Goal: Task Accomplishment & Management: Complete application form

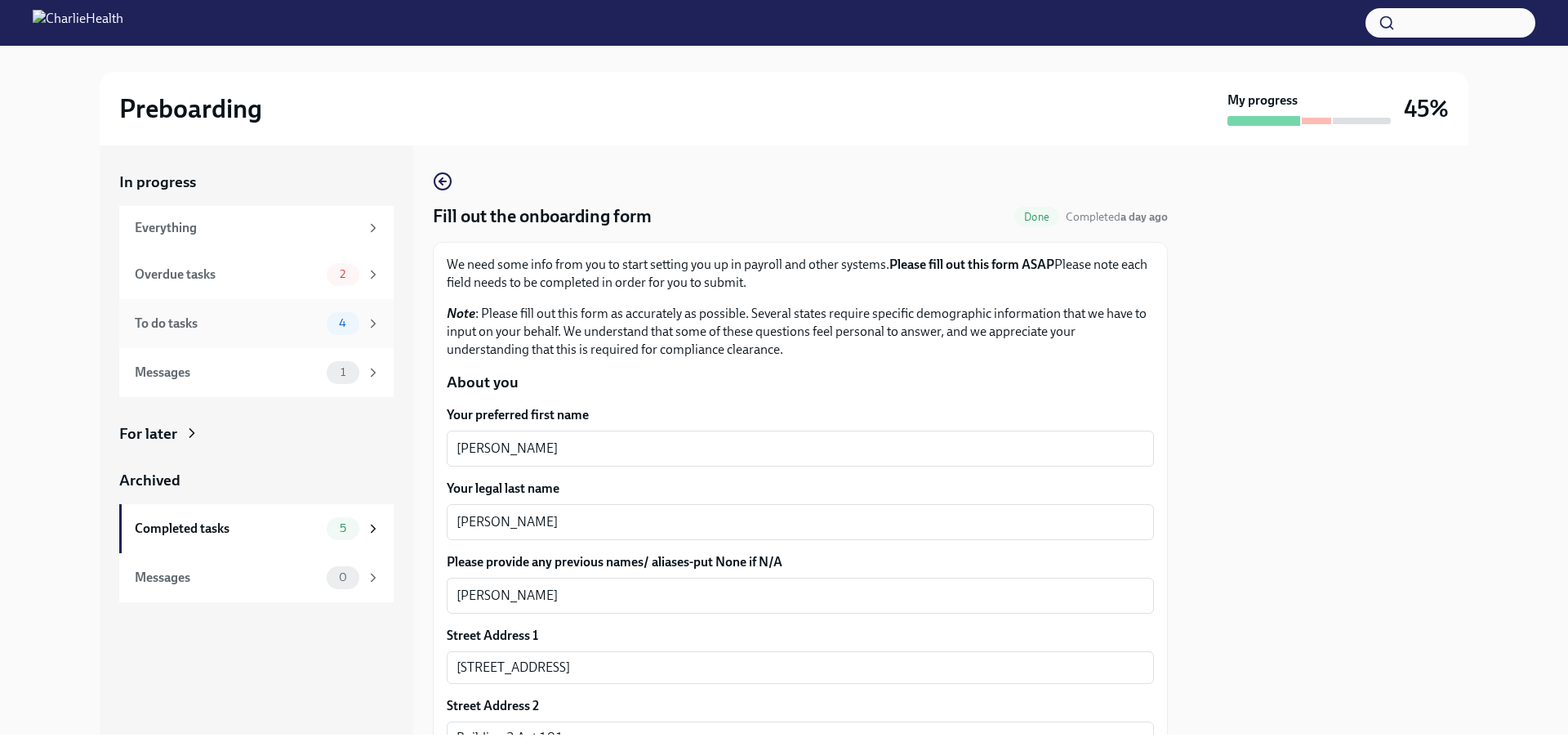
click at [206, 316] on div "To do tasks" at bounding box center [227, 323] width 186 height 18
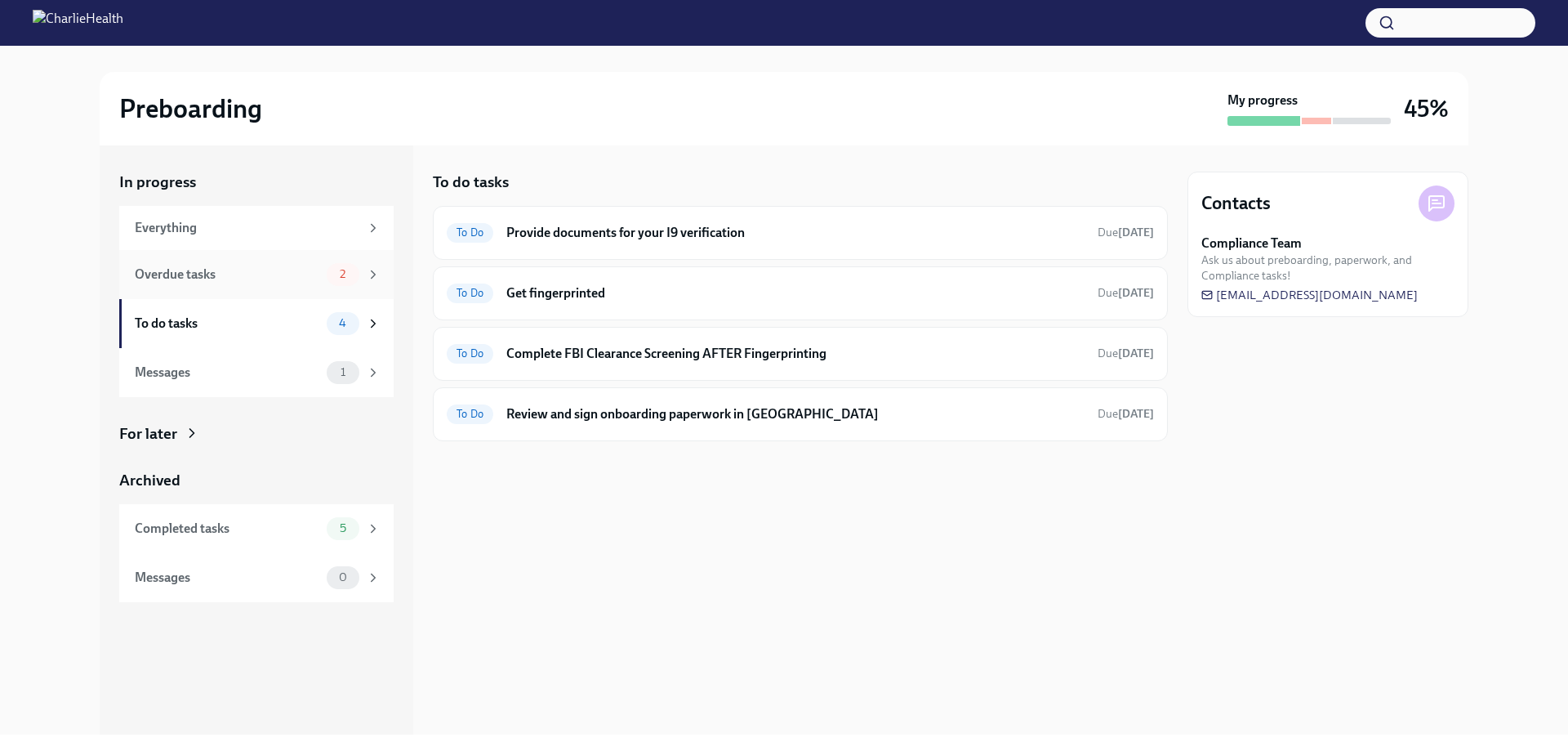
click at [374, 269] on icon at bounding box center [373, 274] width 15 height 15
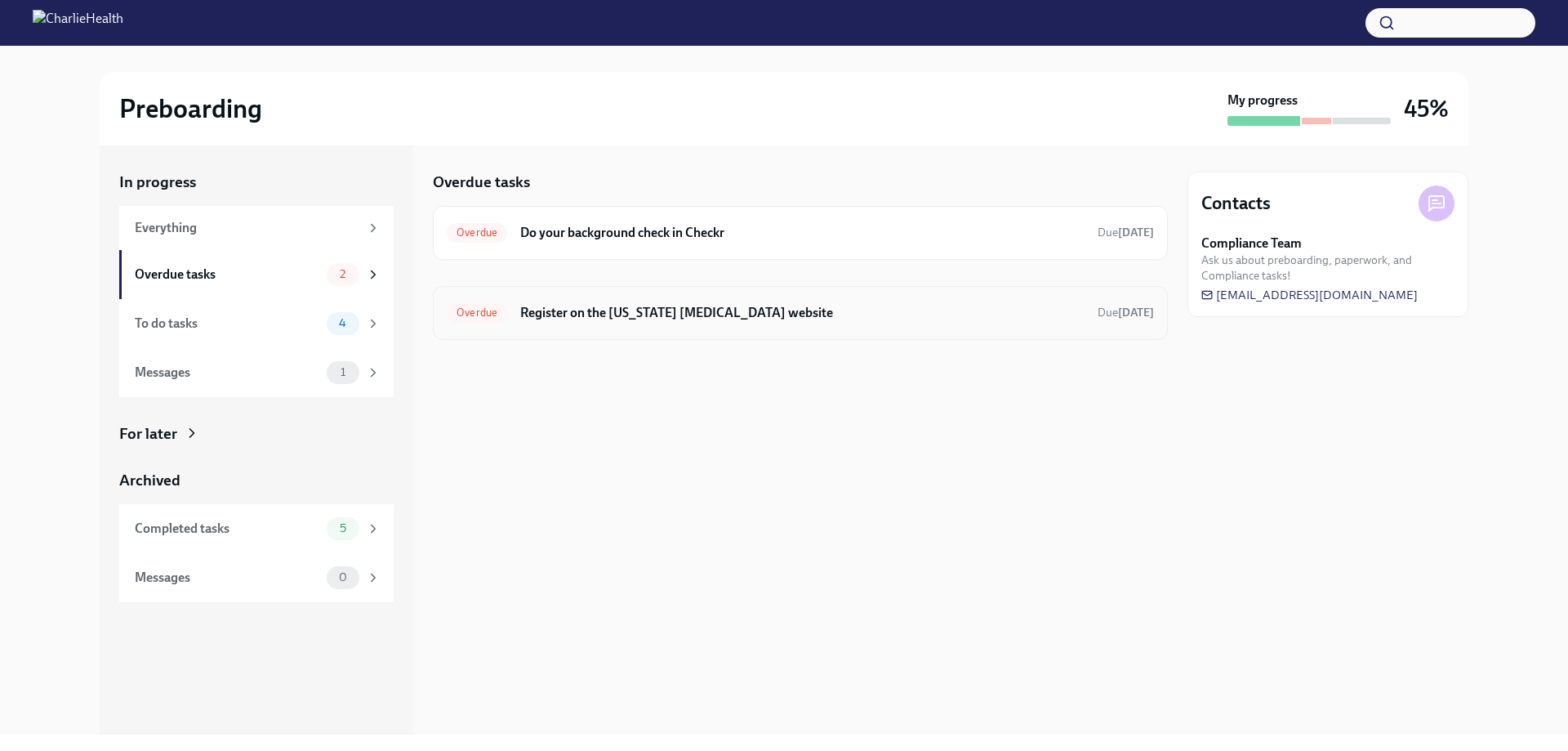
click at [666, 320] on h6 "Register on the [US_STATE] [MEDICAL_DATA] website" at bounding box center [802, 312] width 564 height 18
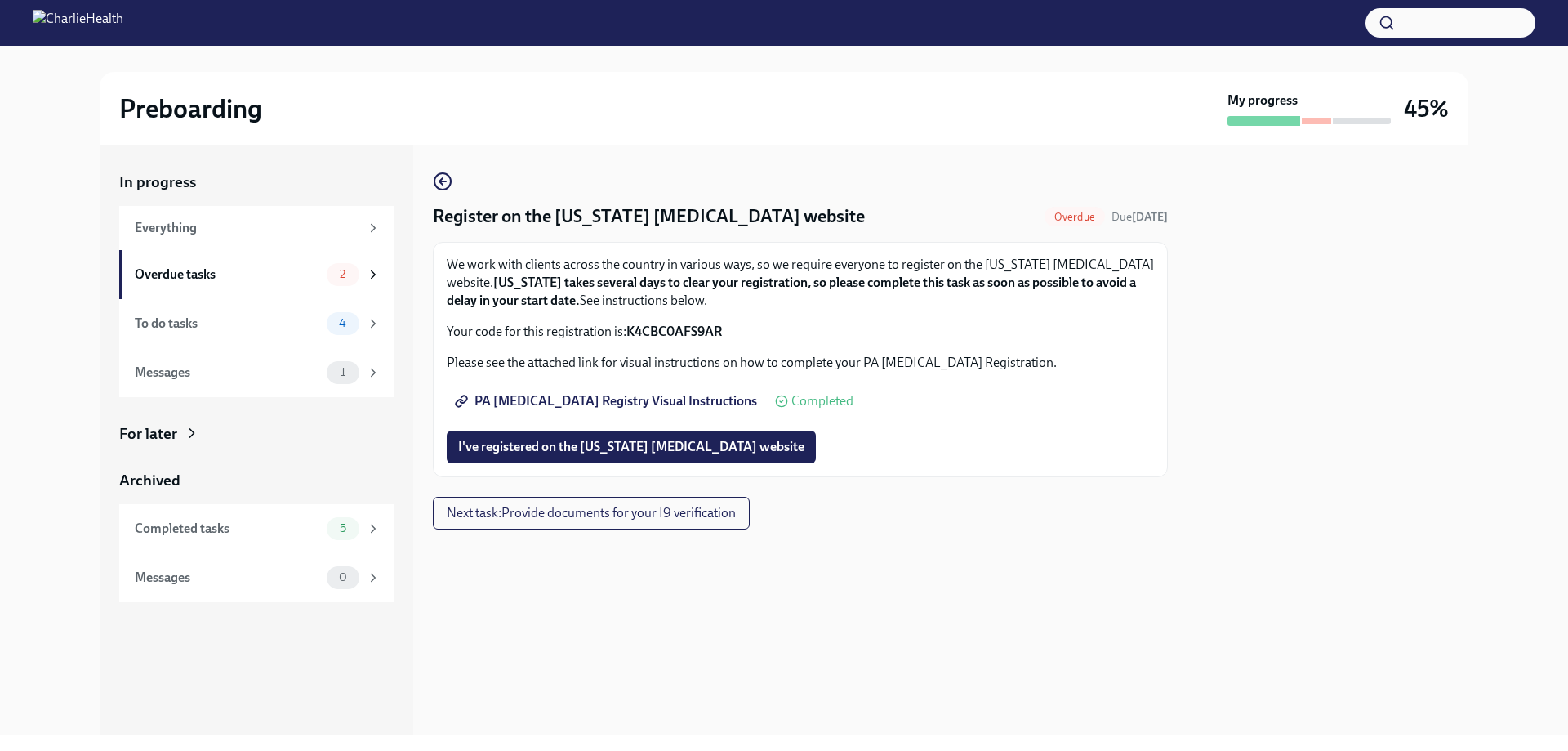
click at [580, 401] on span "PA [MEDICAL_DATA] Registry Visual Instructions" at bounding box center [608, 400] width 299 height 16
drag, startPoint x: 629, startPoint y: 329, endPoint x: 722, endPoint y: 331, distance: 93.0
click at [722, 331] on strong "K4CBC0AFS9AR" at bounding box center [675, 331] width 96 height 15
copy strong "K4CBC0AFS9AR"
click at [695, 441] on span "I've registered on the [US_STATE] [MEDICAL_DATA] website" at bounding box center [631, 446] width 346 height 16
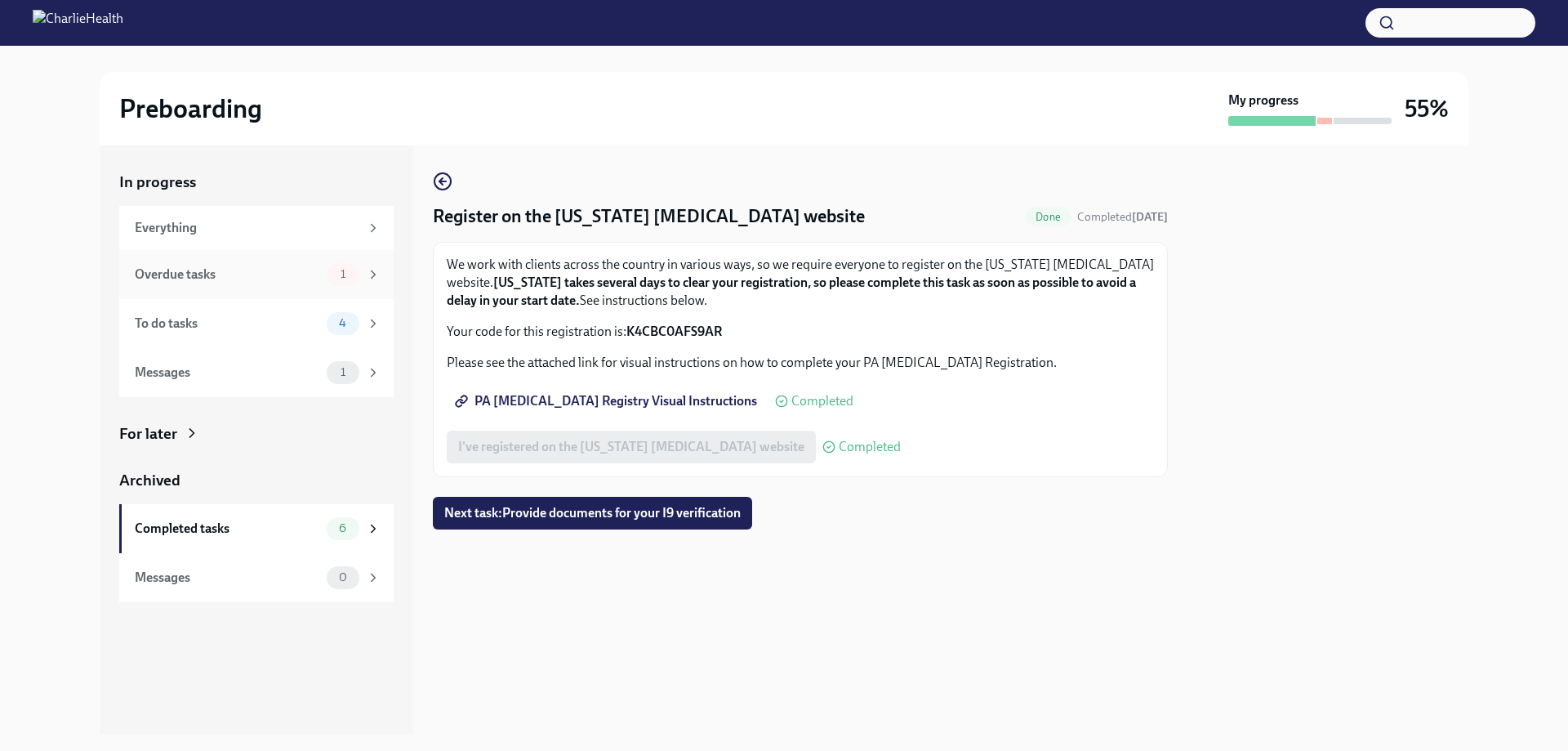
click at [235, 269] on div "Overdue tasks" at bounding box center [227, 274] width 186 height 18
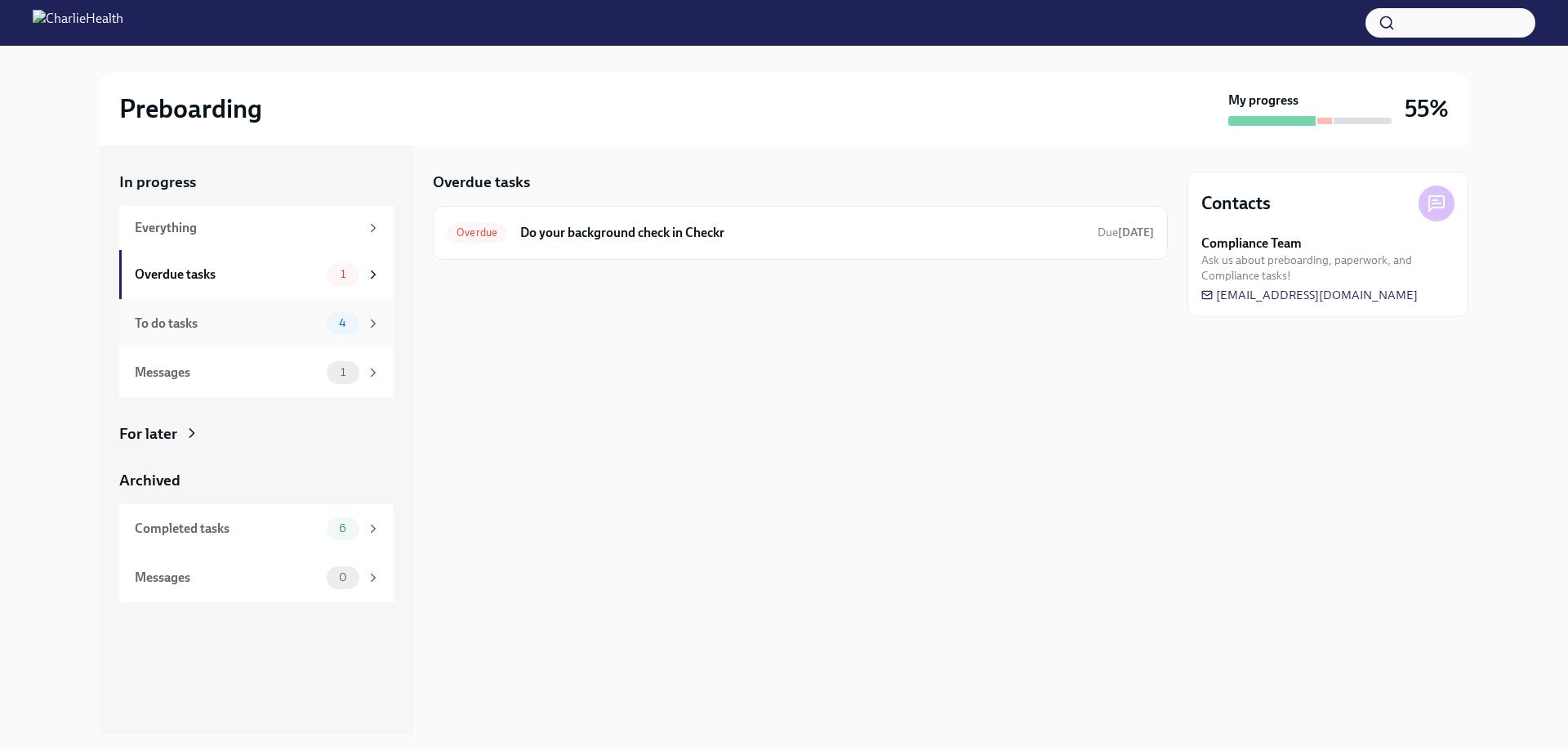
click at [242, 338] on div "To do tasks 4" at bounding box center [256, 323] width 274 height 49
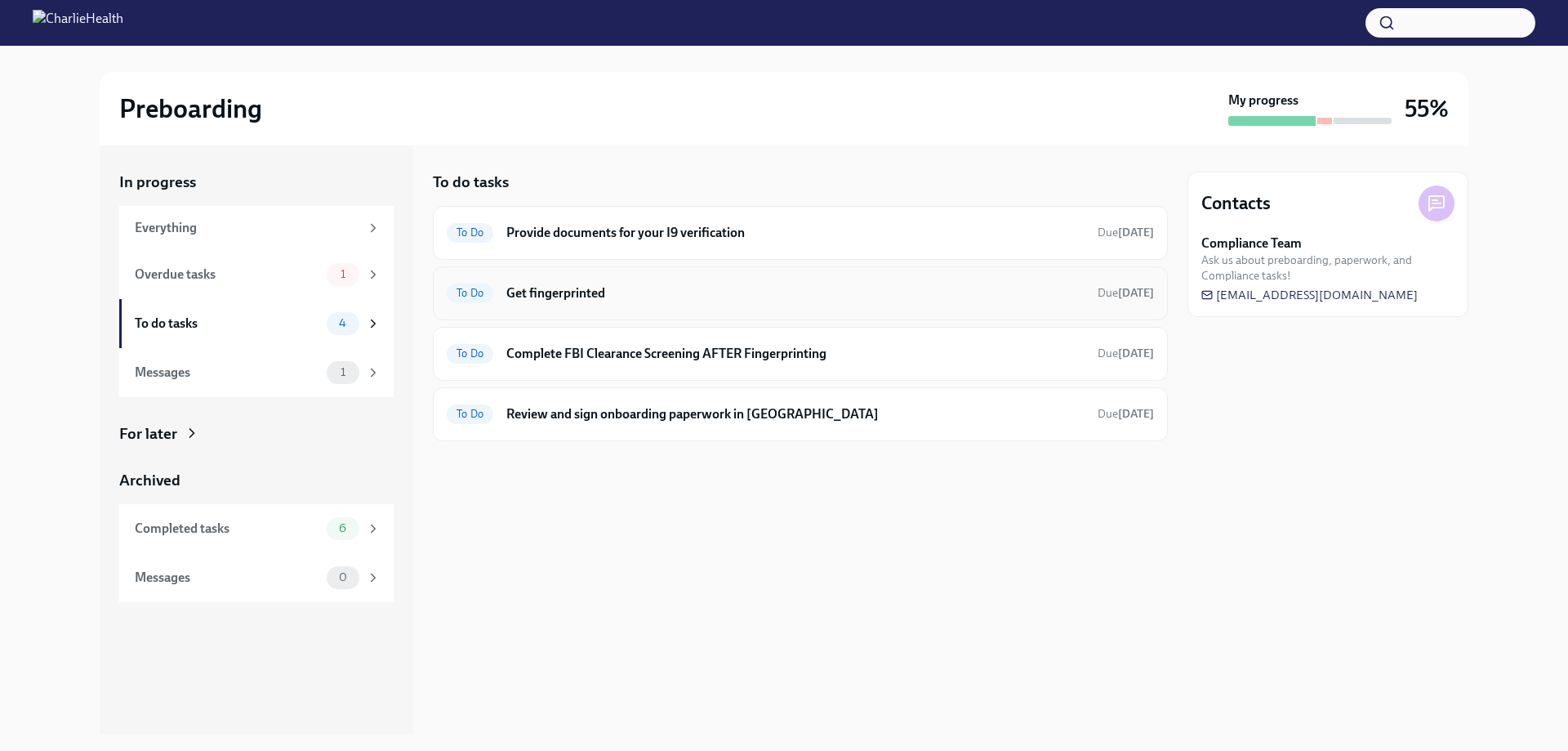
click at [603, 291] on h6 "Get fingerprinted" at bounding box center [795, 293] width 578 height 18
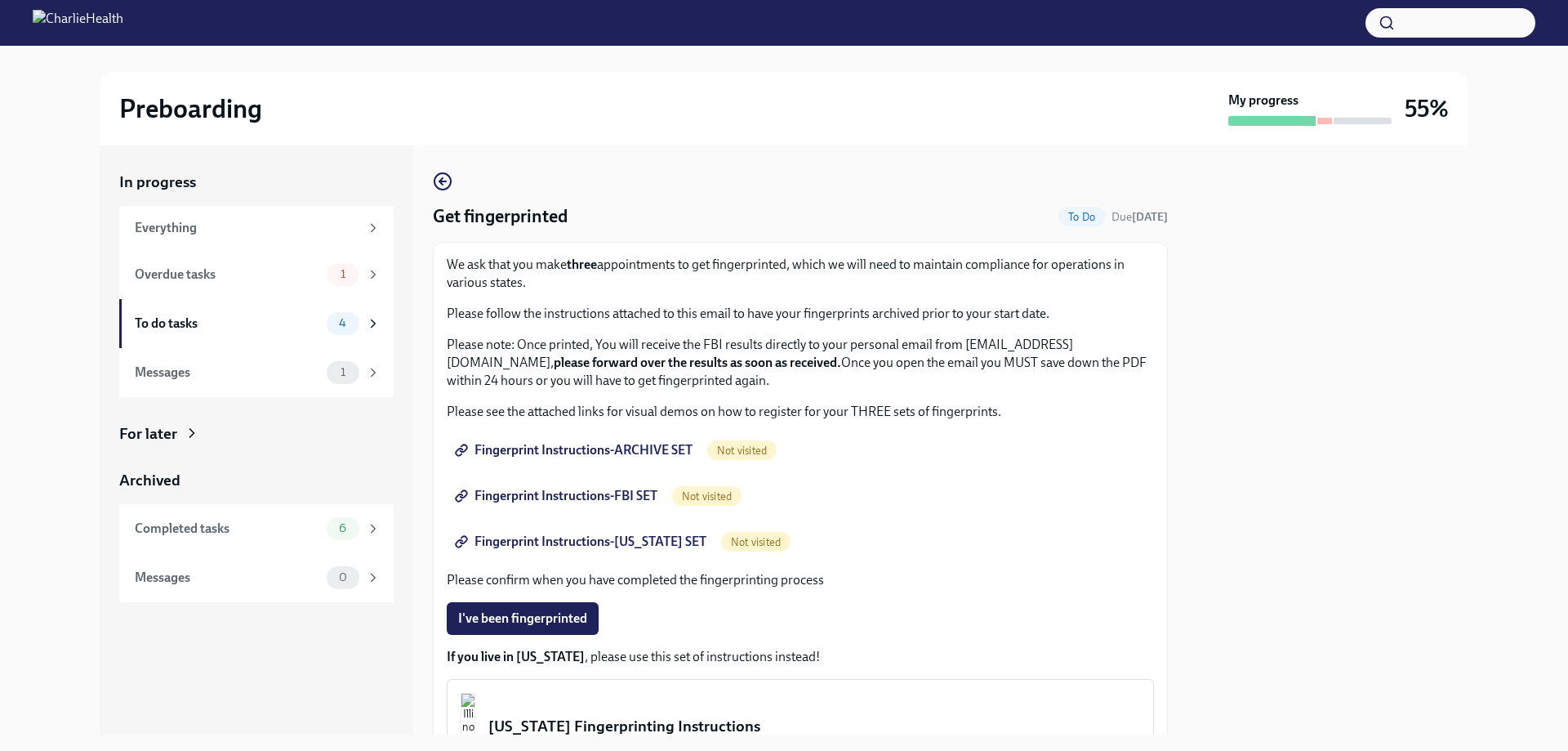
click at [521, 447] on span "Fingerprint Instructions-ARCHIVE SET" at bounding box center [575, 450] width 234 height 16
